Goal: Find specific page/section

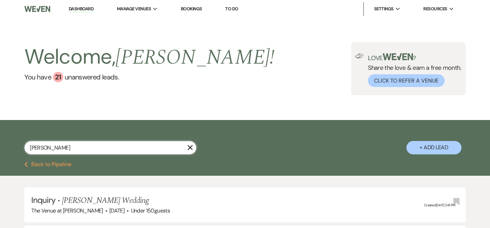
drag, startPoint x: 119, startPoint y: 147, endPoint x: 30, endPoint y: 148, distance: 88.7
click at [30, 148] on input "[PERSON_NAME]" at bounding box center [110, 147] width 172 height 13
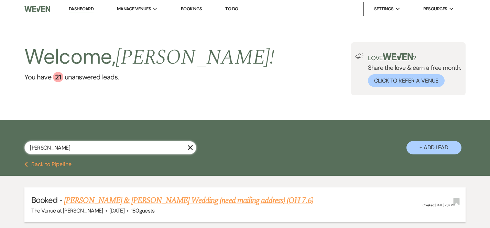
type input "[PERSON_NAME]"
click at [159, 204] on link "[PERSON_NAME] & [PERSON_NAME] Wedding (need mailing address) (OH 7.6)" at bounding box center [188, 200] width 249 height 12
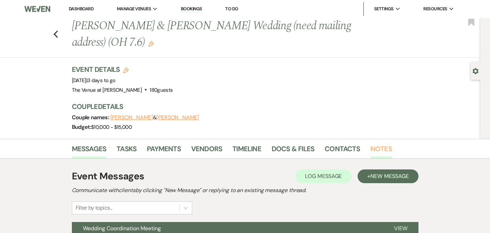
click at [370, 147] on link "Notes" at bounding box center [381, 150] width 22 height 15
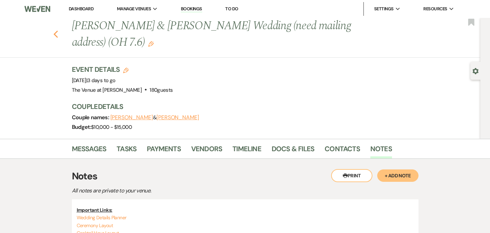
click at [53, 36] on icon "Previous" at bounding box center [55, 34] width 5 height 8
